Goal: Navigation & Orientation: Find specific page/section

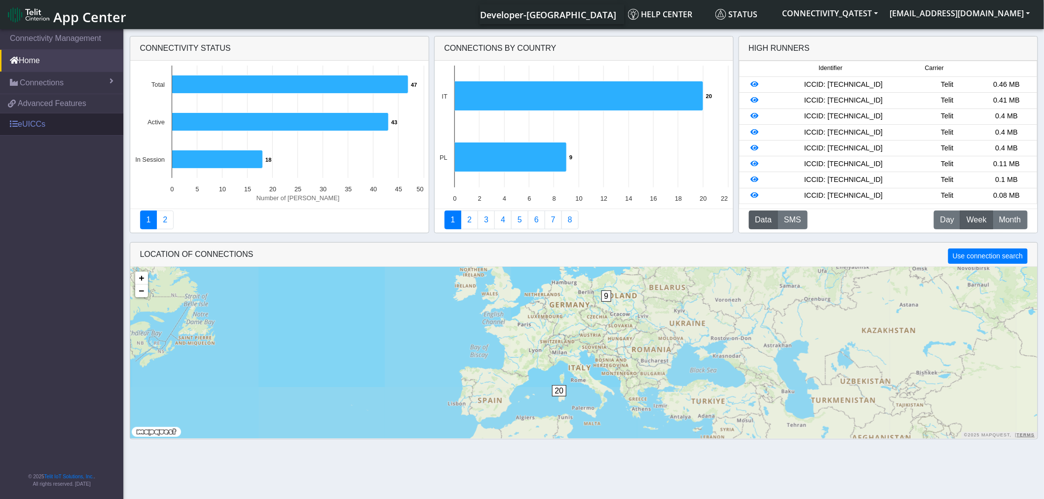
click at [30, 122] on link "eUICCs" at bounding box center [61, 124] width 123 height 22
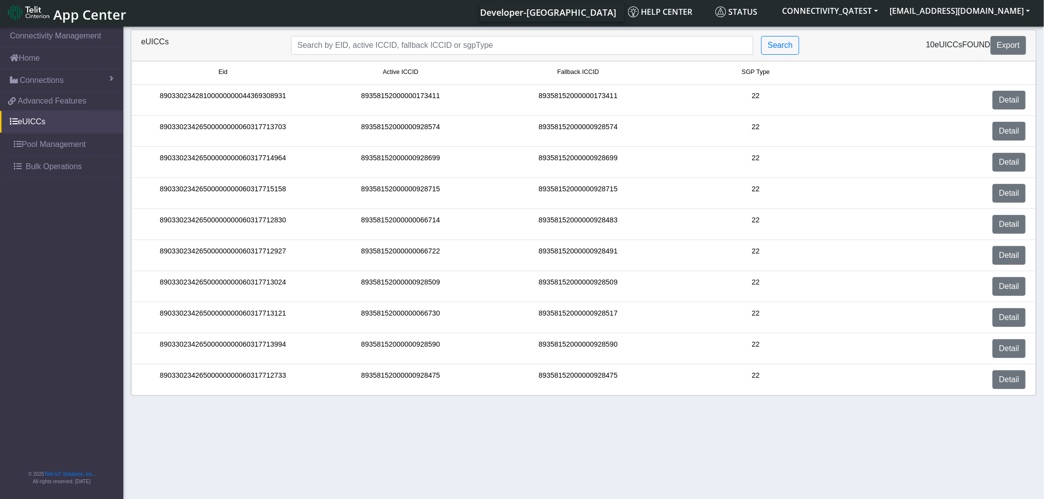
scroll to position [3, 0]
click at [37, 82] on span "Connections" at bounding box center [42, 80] width 44 height 12
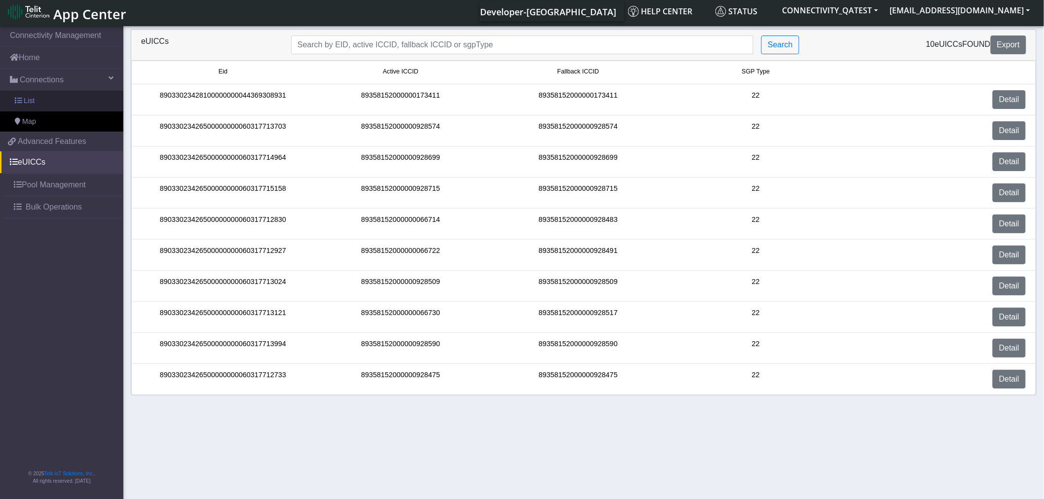
click at [37, 97] on link "List" at bounding box center [61, 101] width 123 height 21
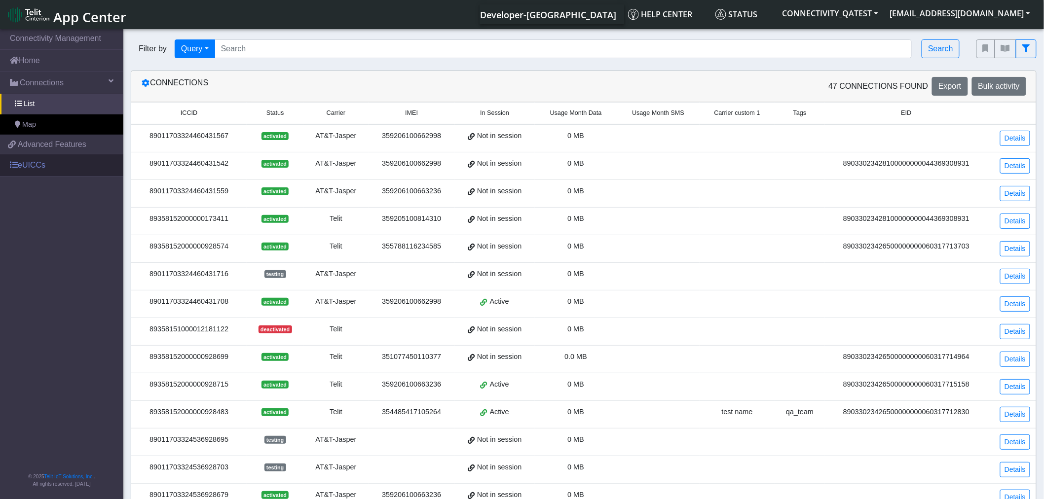
click at [16, 164] on span at bounding box center [14, 165] width 8 height 8
